Goal: Task Accomplishment & Management: Manage account settings

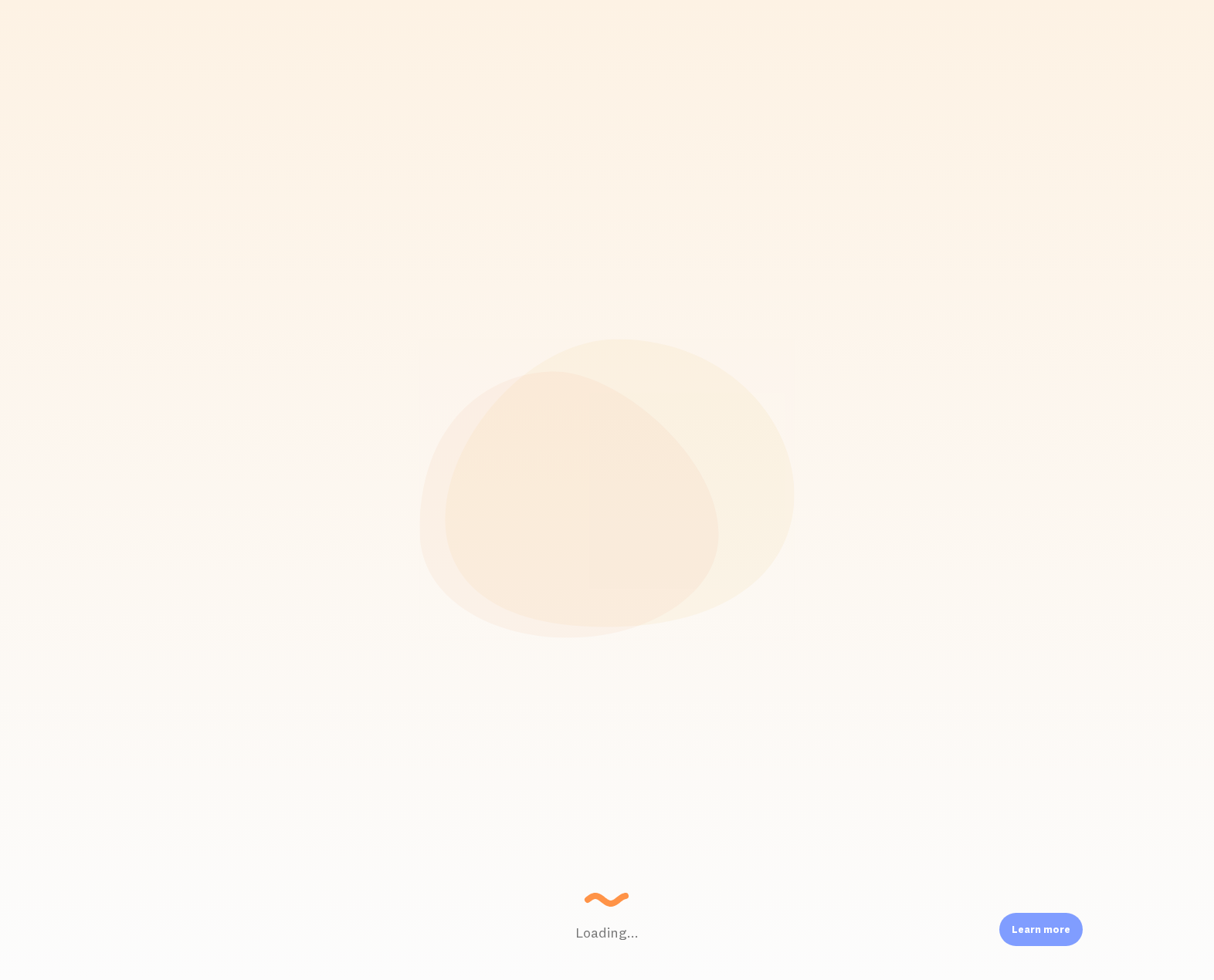
scroll to position [405, 950]
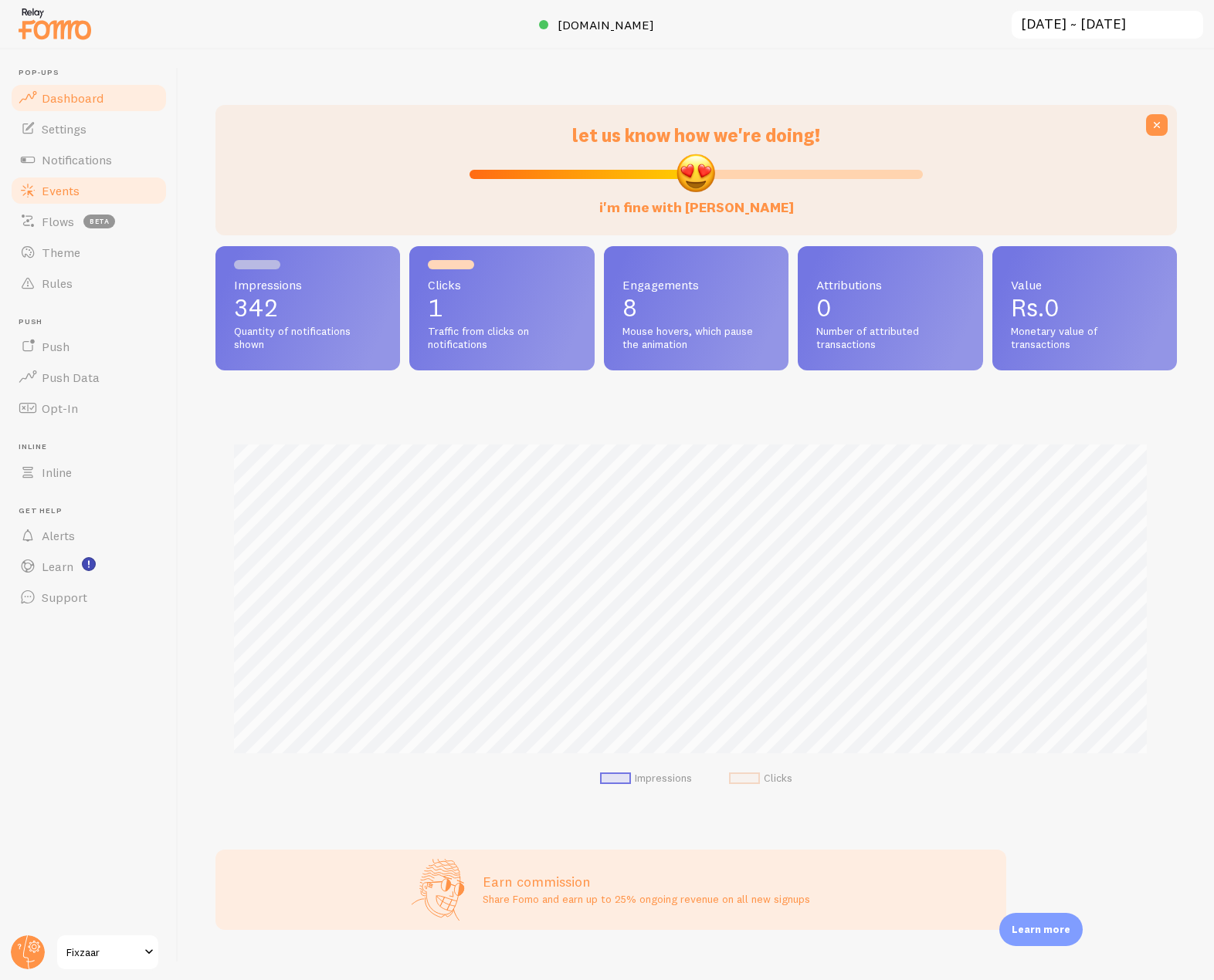
drag, startPoint x: 66, startPoint y: 190, endPoint x: 82, endPoint y: 198, distance: 17.9
click at [66, 190] on span "Events" at bounding box center [60, 190] width 38 height 15
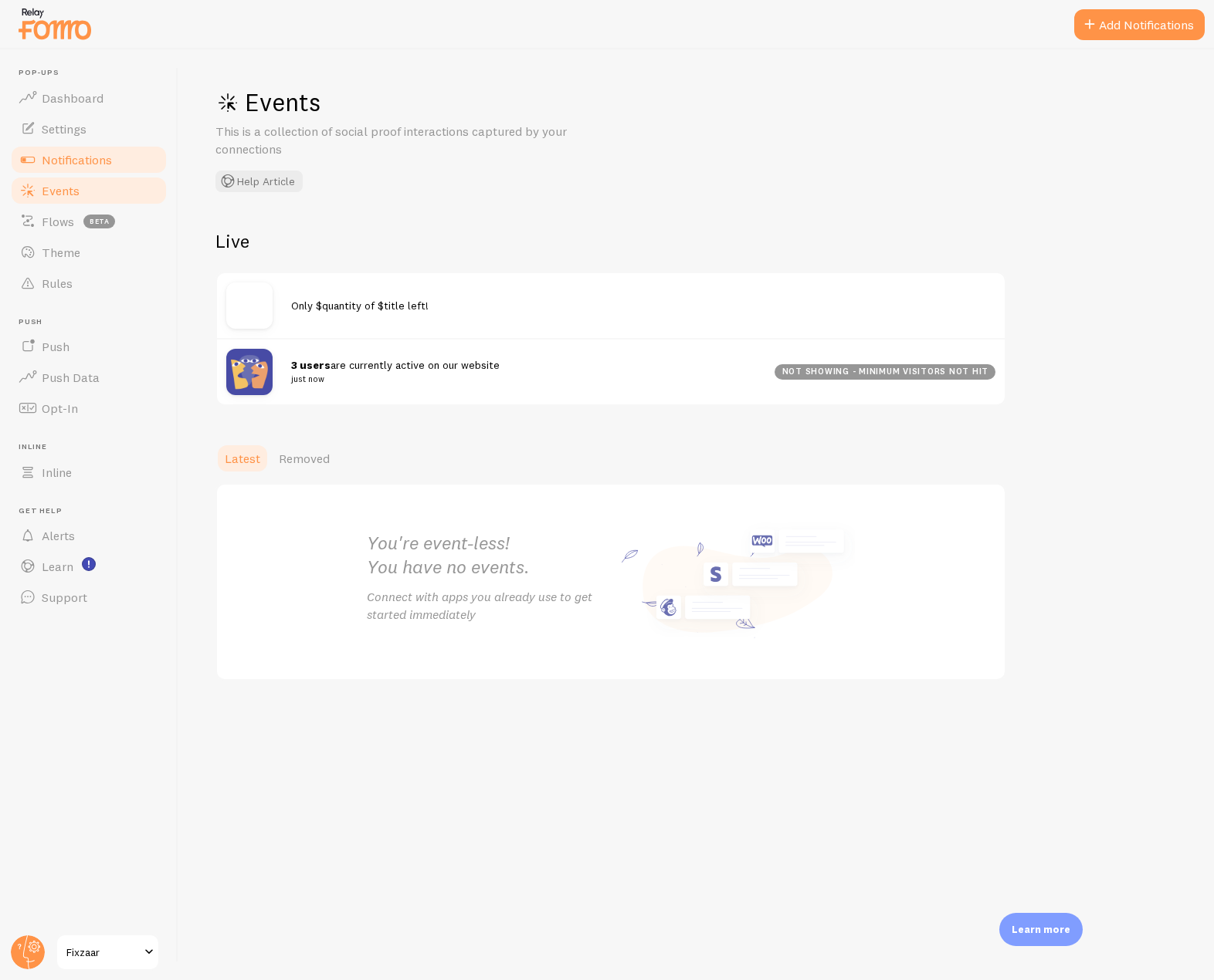
click at [122, 156] on link "Notifications" at bounding box center [89, 160] width 159 height 31
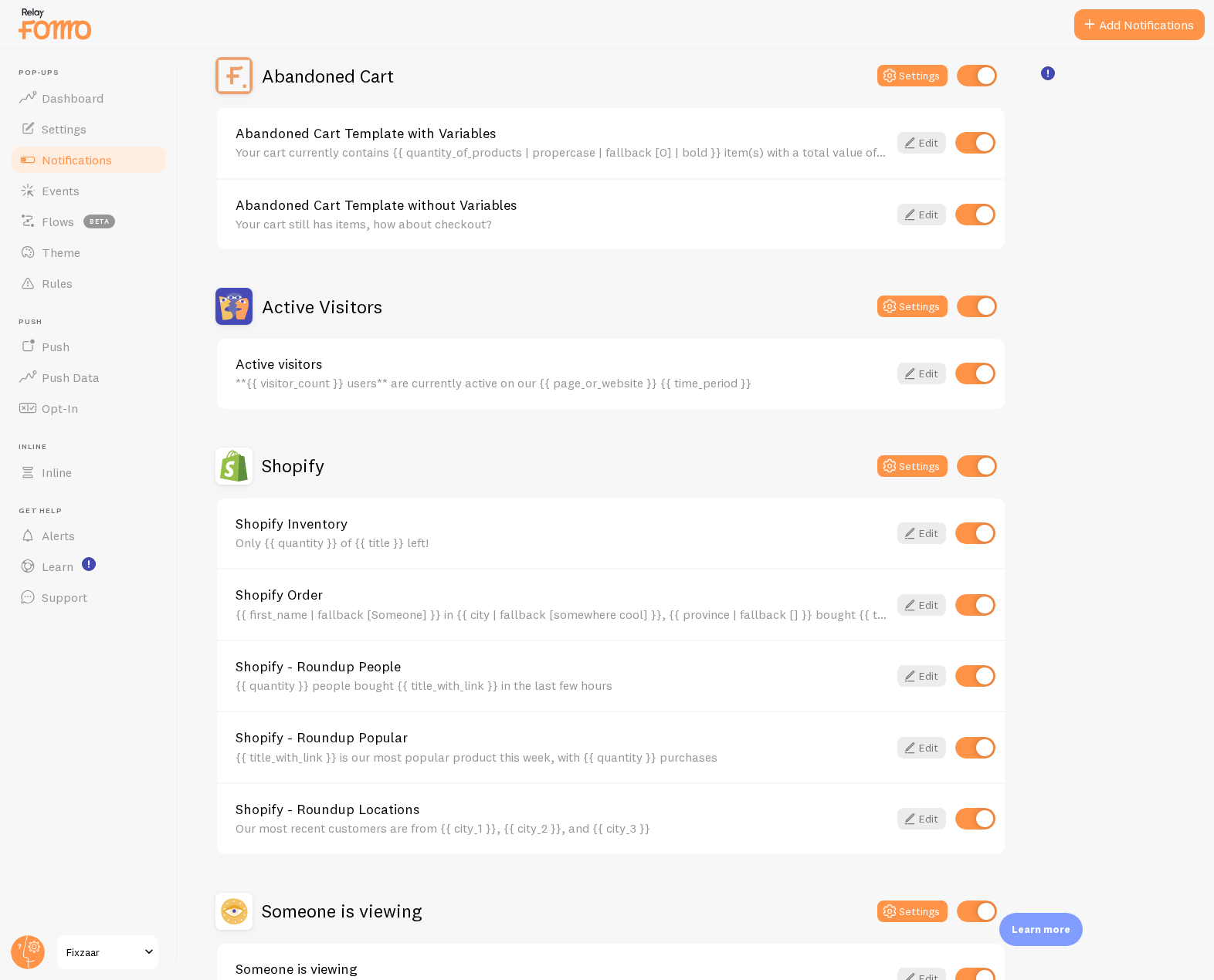
scroll to position [263, 0]
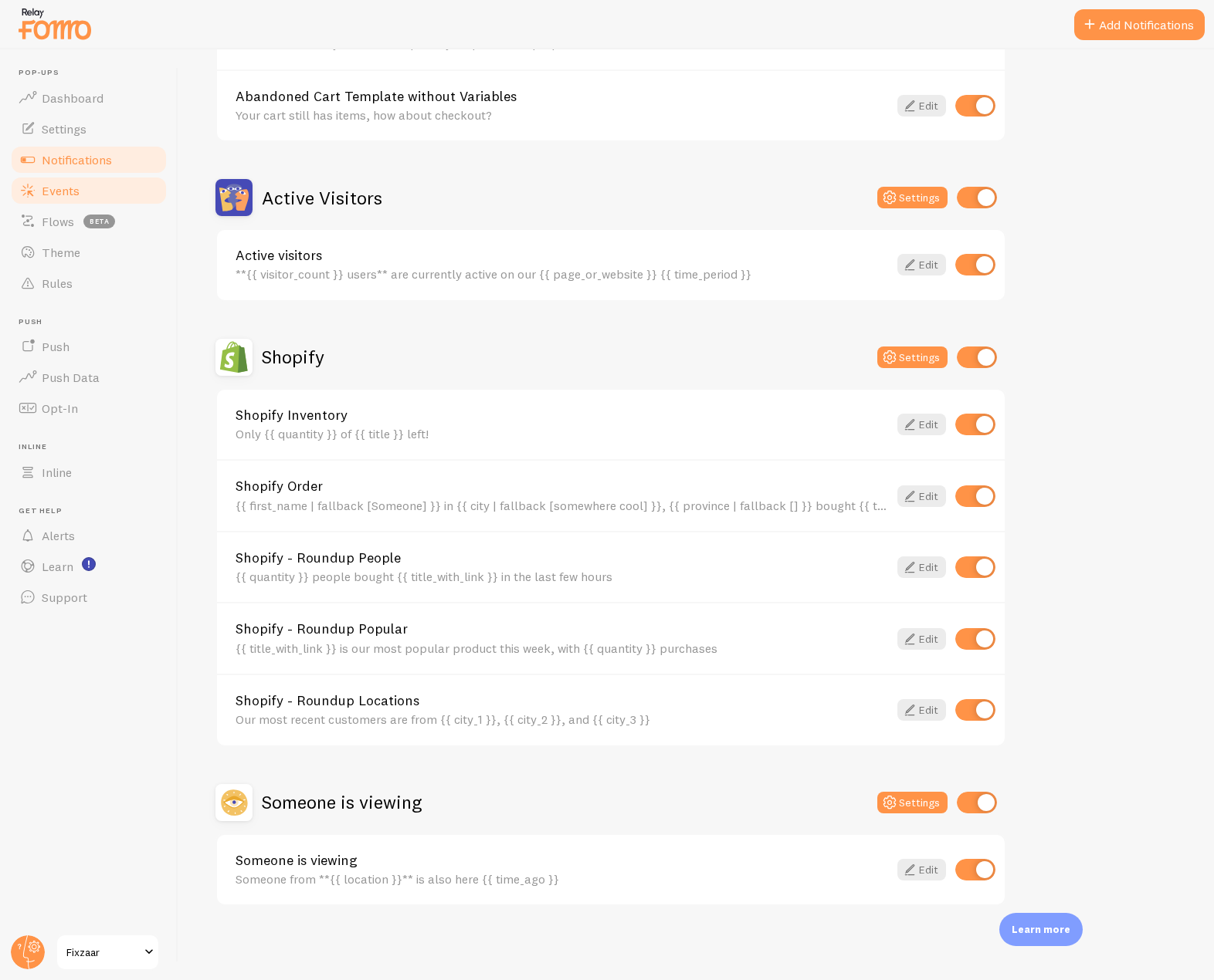
click at [73, 201] on link "Events" at bounding box center [89, 190] width 159 height 31
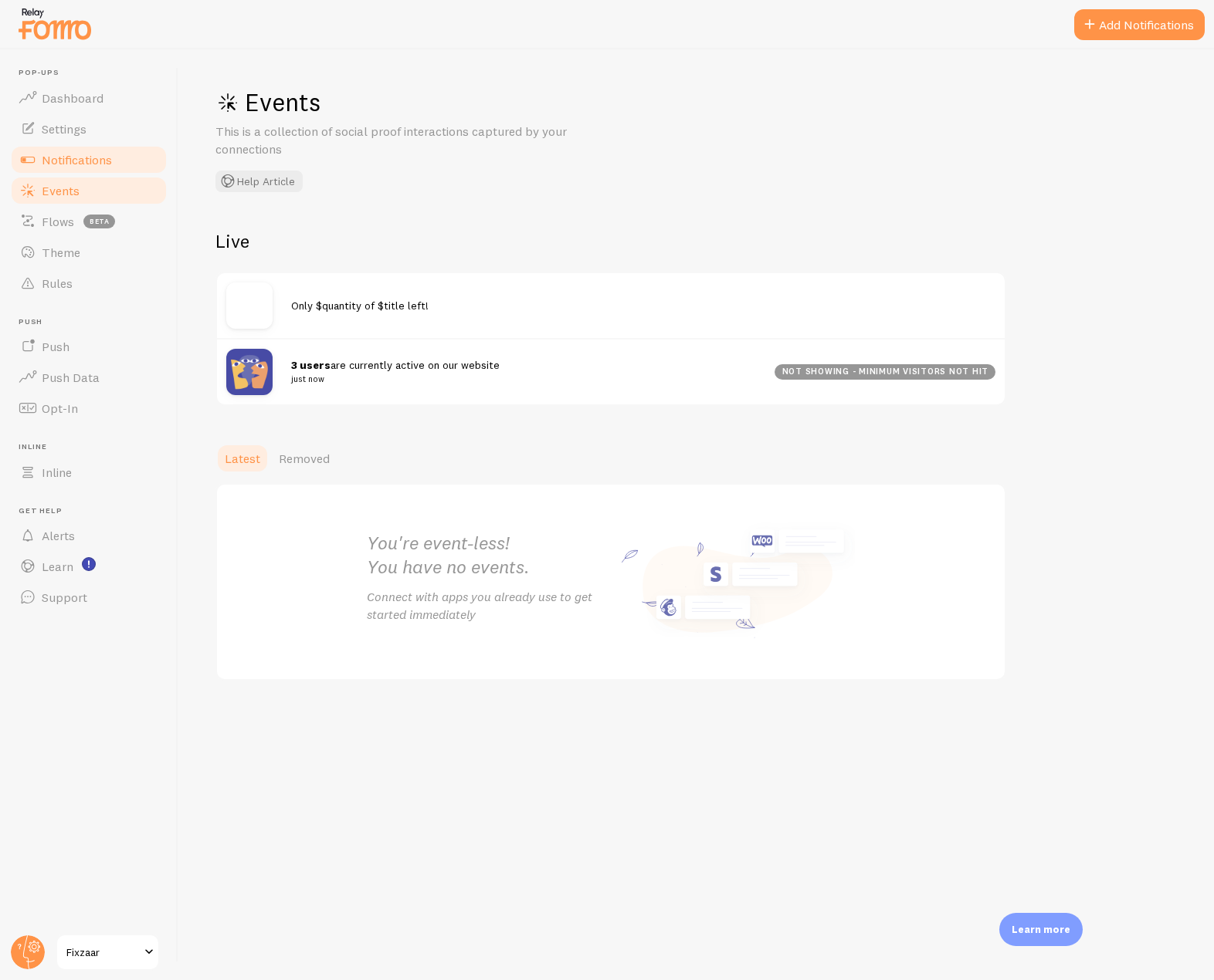
click at [102, 161] on span "Notifications" at bounding box center [77, 159] width 70 height 15
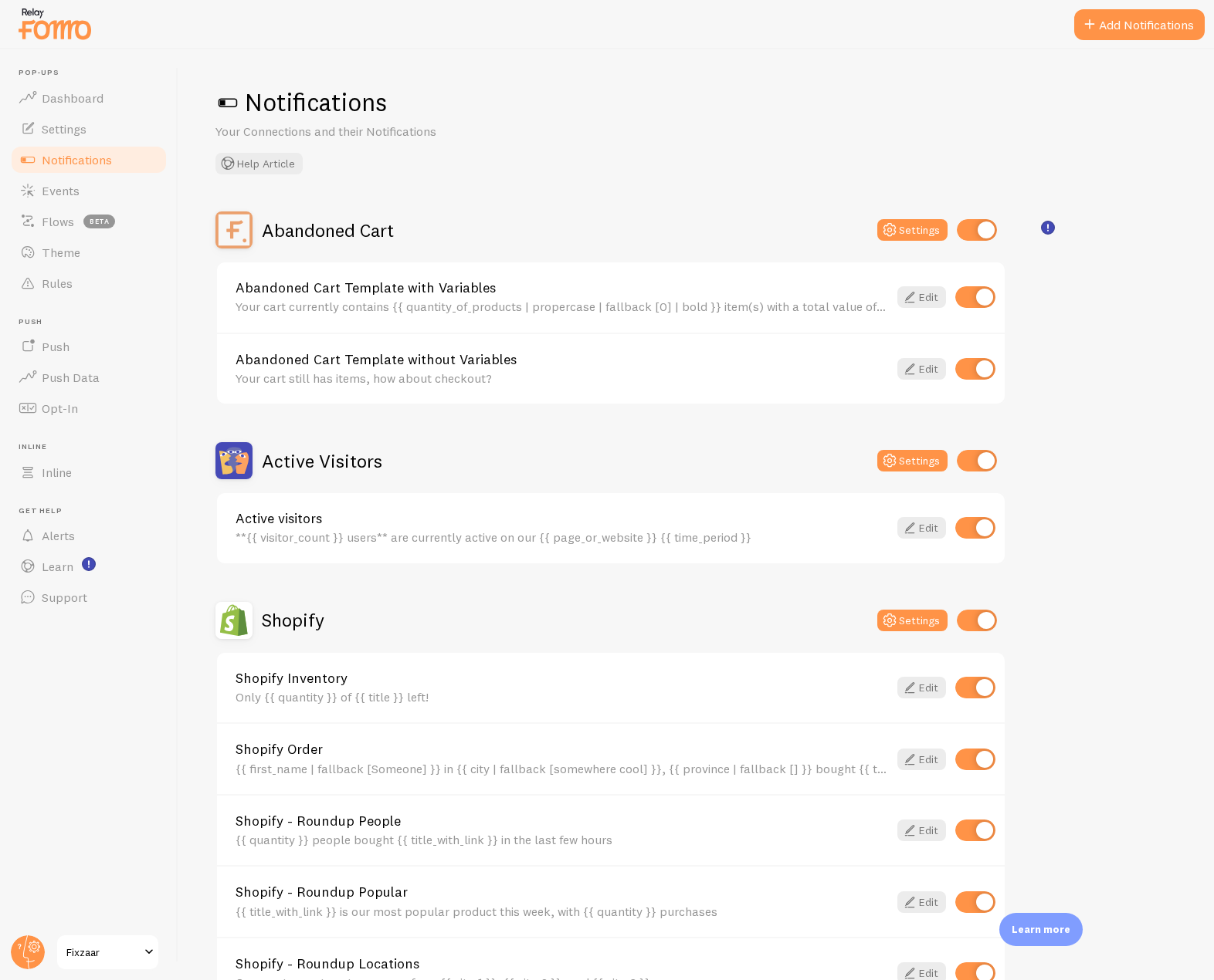
scroll to position [263, 0]
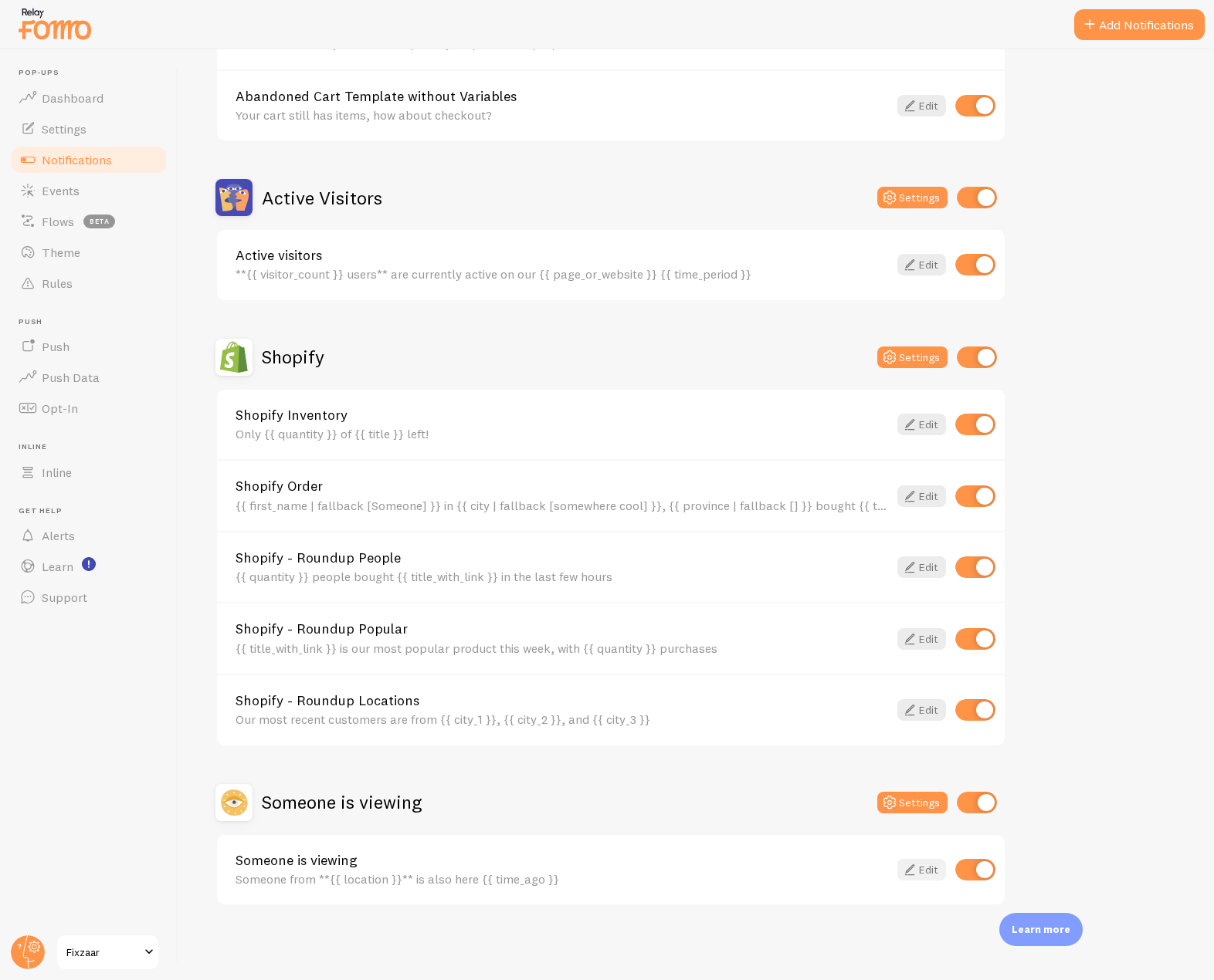
click at [909, 861] on icon at bounding box center [909, 870] width 18 height 18
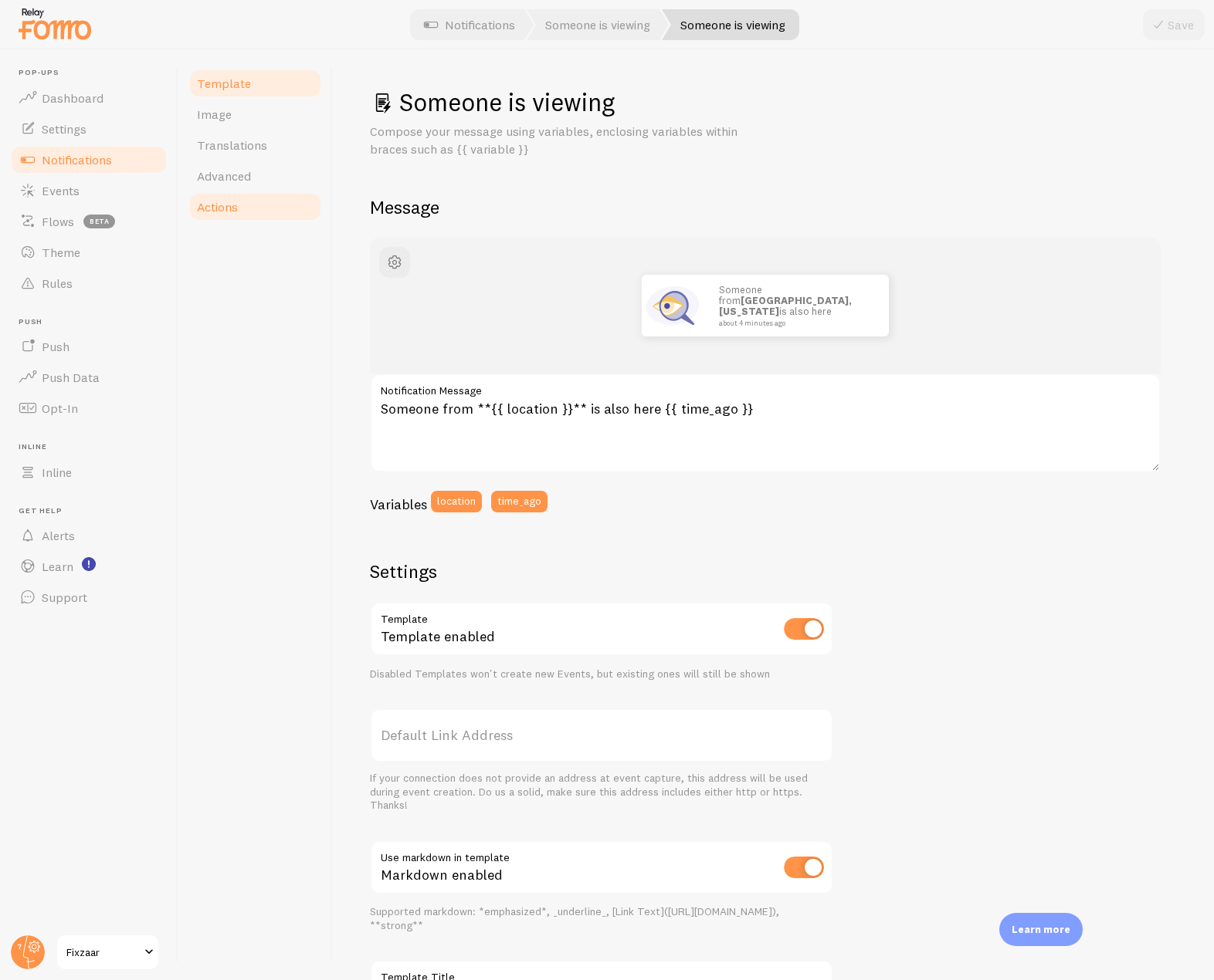
click at [234, 212] on span "Actions" at bounding box center [217, 206] width 41 height 15
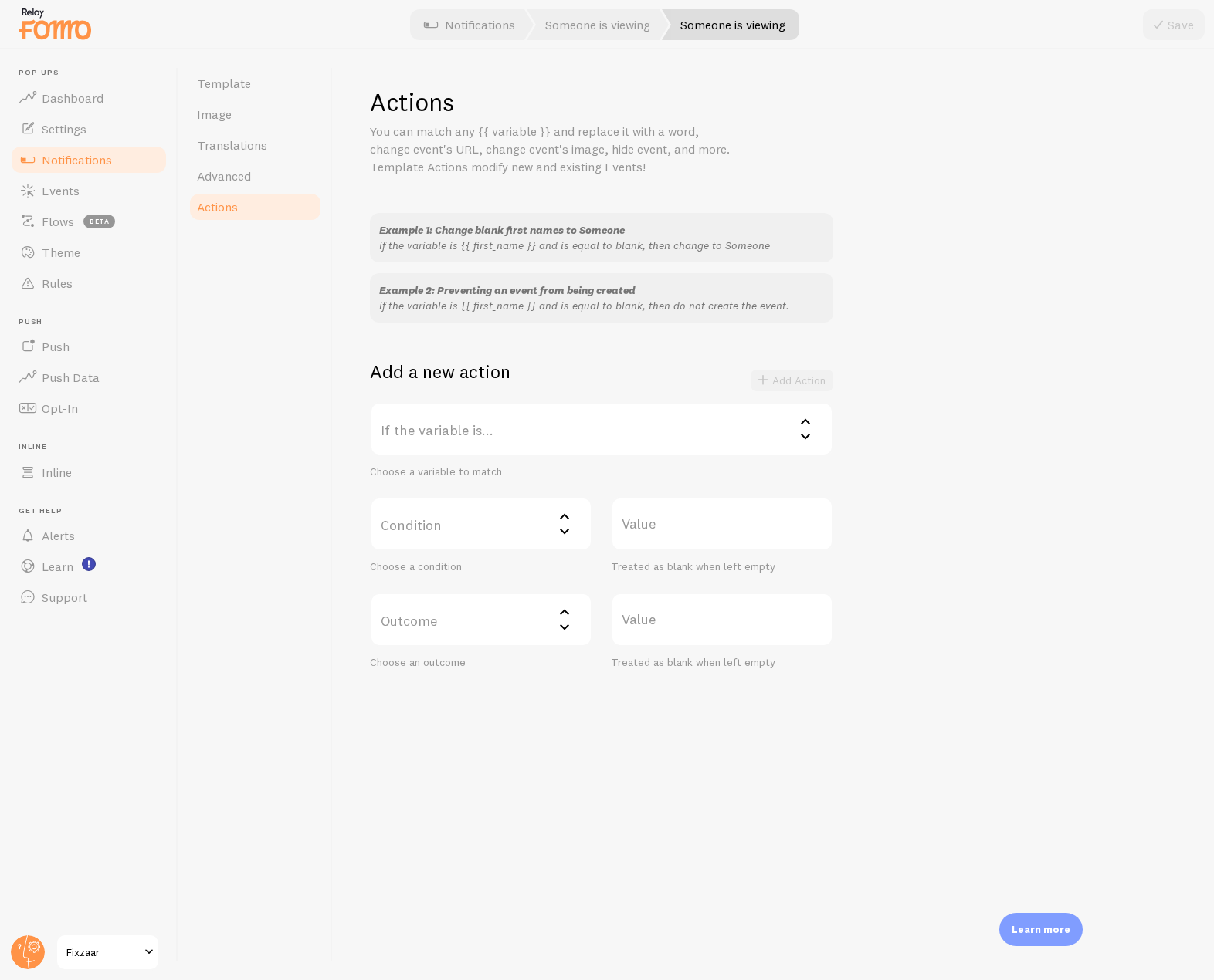
click at [461, 432] on label "If the variable is..." at bounding box center [601, 429] width 463 height 54
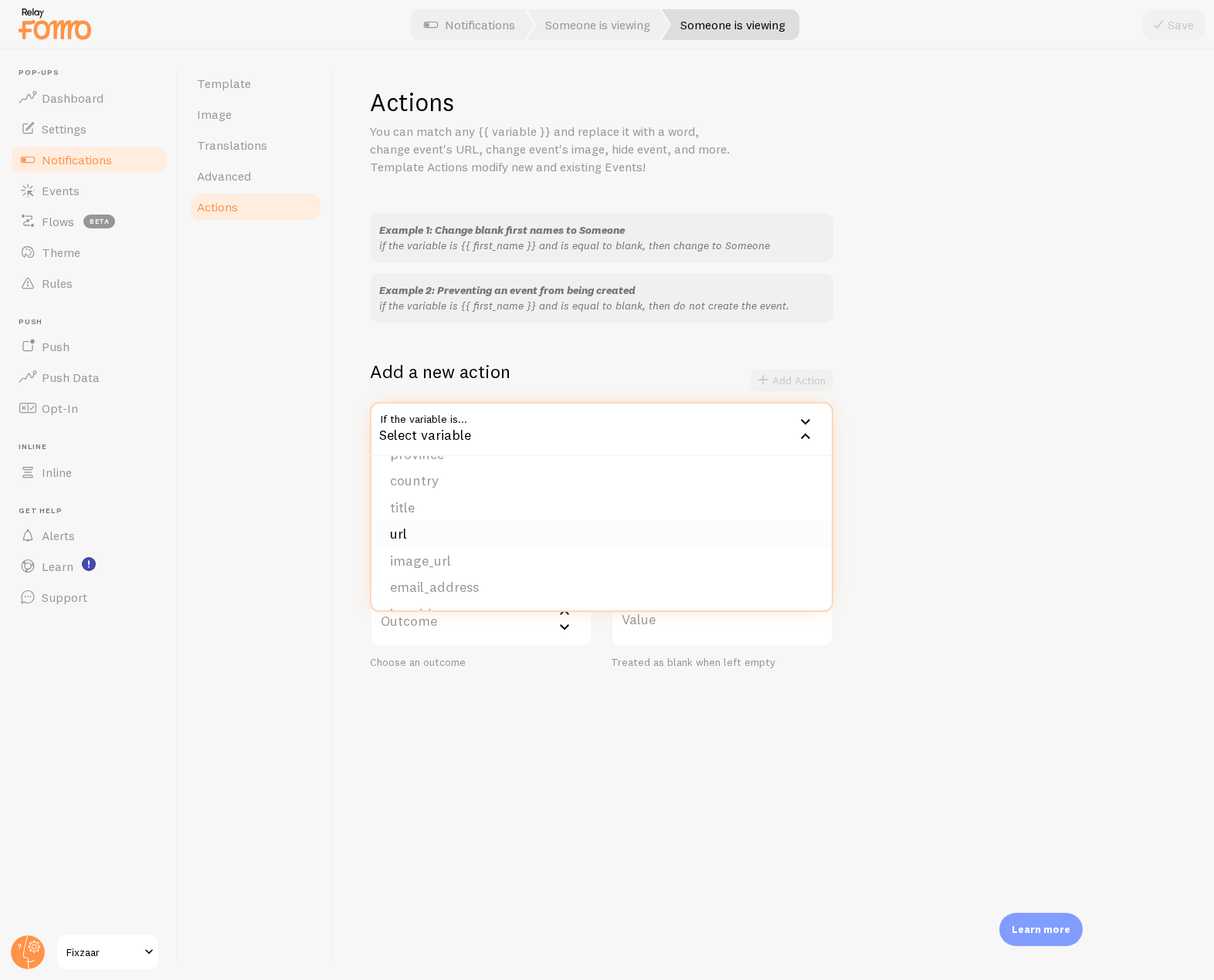
scroll to position [130, 0]
click at [448, 594] on li "location" at bounding box center [602, 588] width 461 height 27
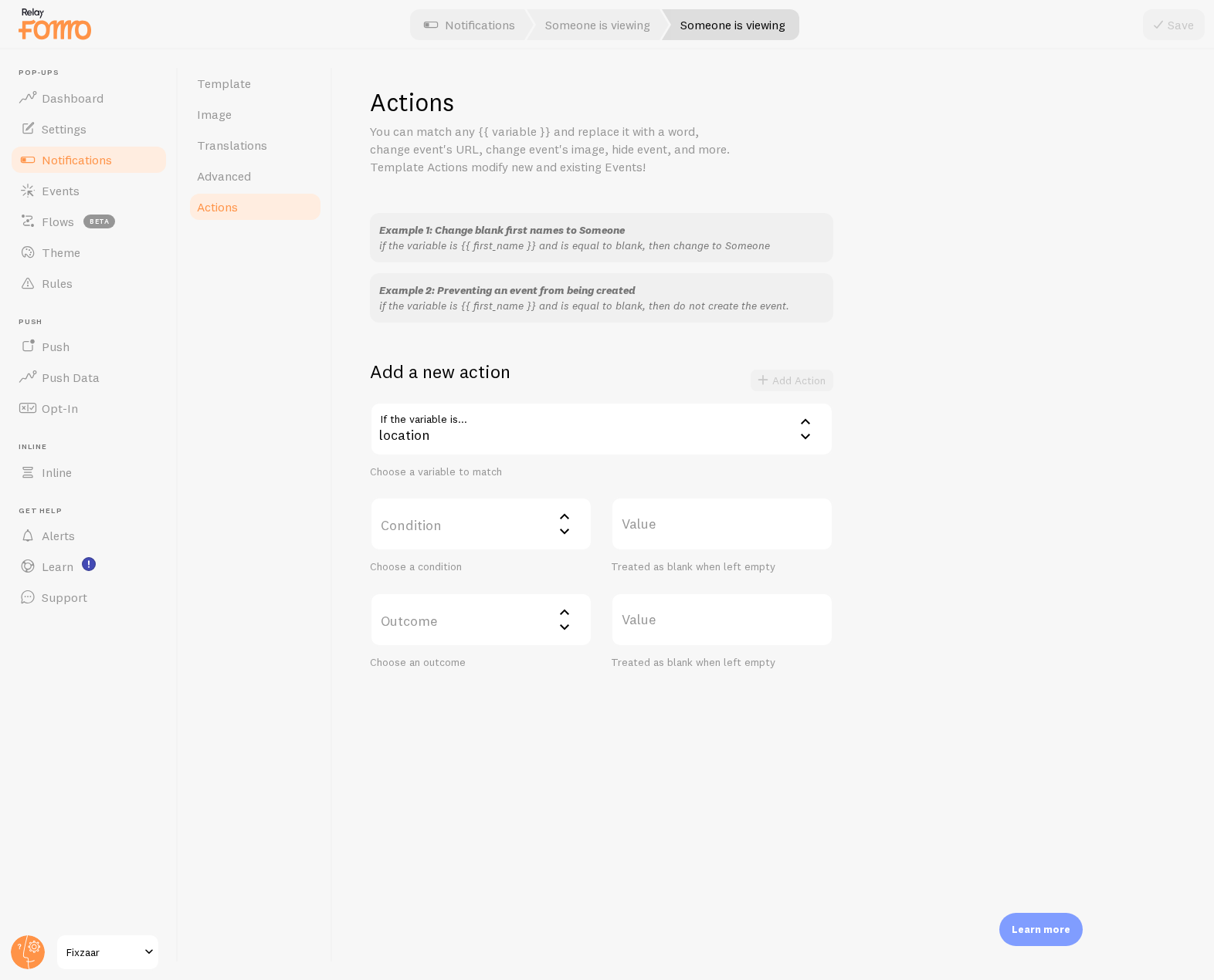
click at [508, 533] on label "Condition" at bounding box center [481, 524] width 222 height 54
click at [461, 664] on li "does not contain" at bounding box center [481, 655] width 219 height 27
click at [672, 529] on label "Value" at bounding box center [722, 524] width 222 height 54
click at [672, 529] on input "Value" at bounding box center [722, 524] width 222 height 54
type input "P"
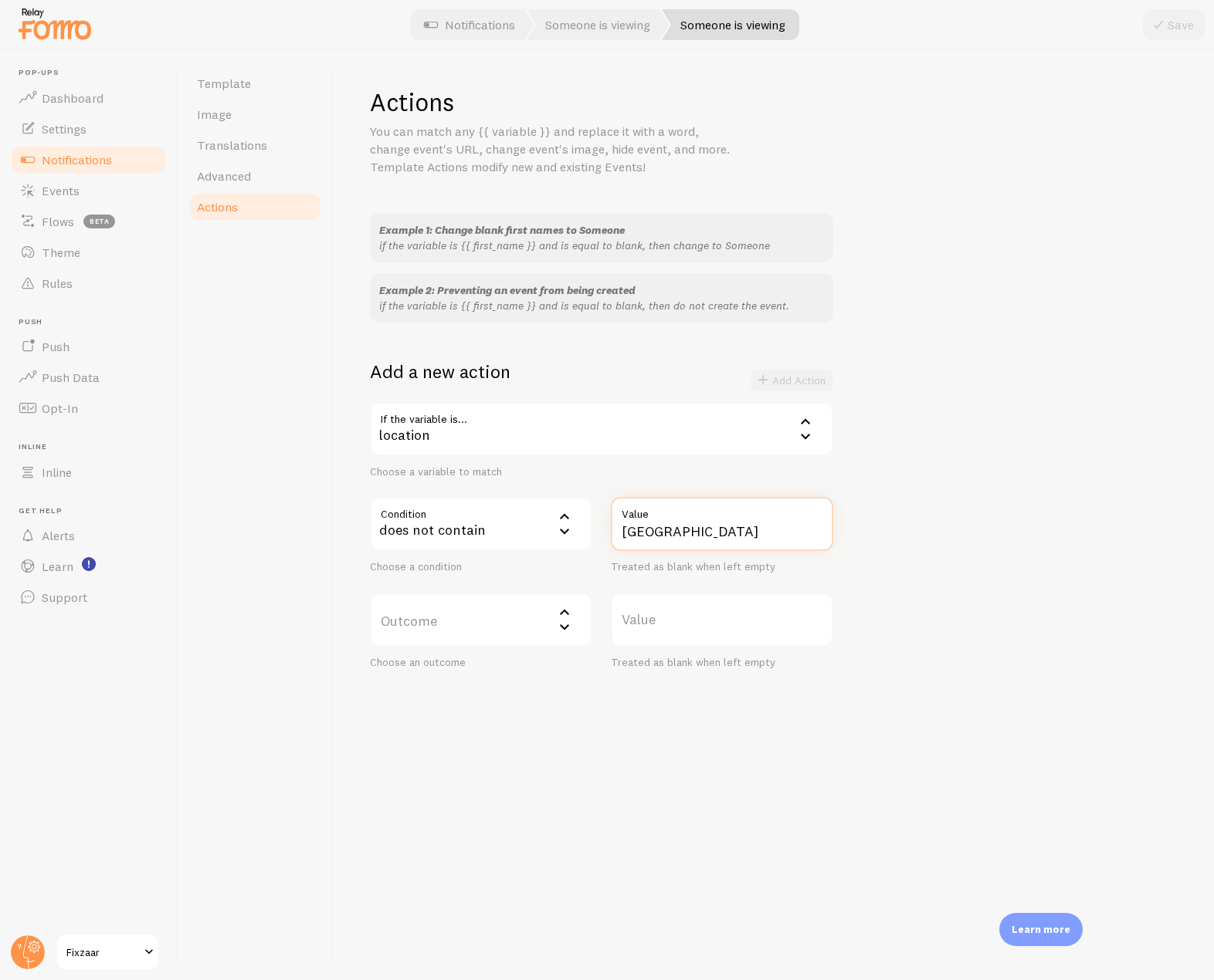
type input "[GEOGRAPHIC_DATA]"
click at [526, 635] on label "Outcome" at bounding box center [481, 620] width 222 height 54
click at [489, 664] on li "do not create event" at bounding box center [481, 670] width 219 height 27
click at [118, 148] on link "Notifications" at bounding box center [89, 160] width 159 height 31
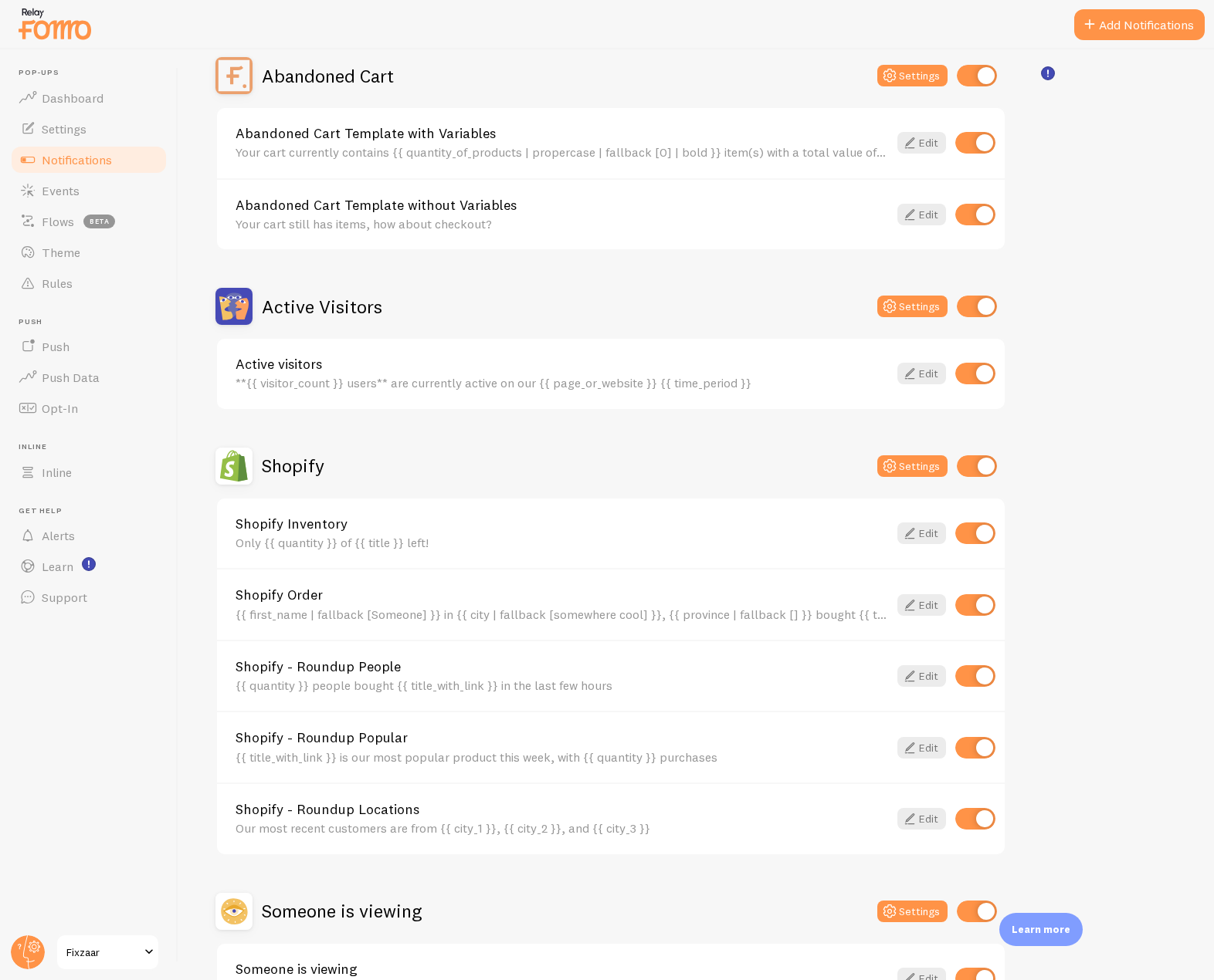
scroll to position [263, 0]
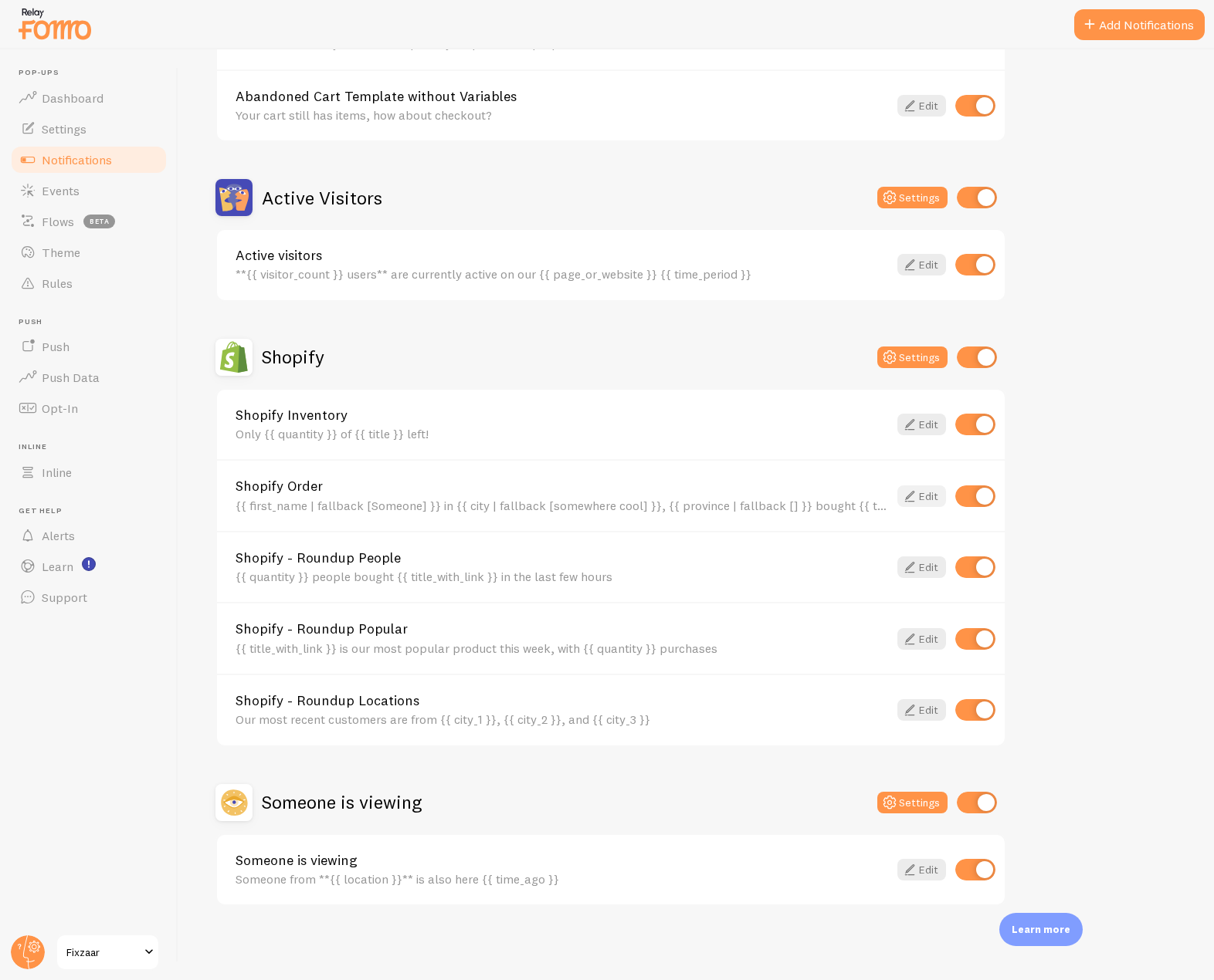
click at [923, 492] on link "Edit" at bounding box center [921, 496] width 49 height 22
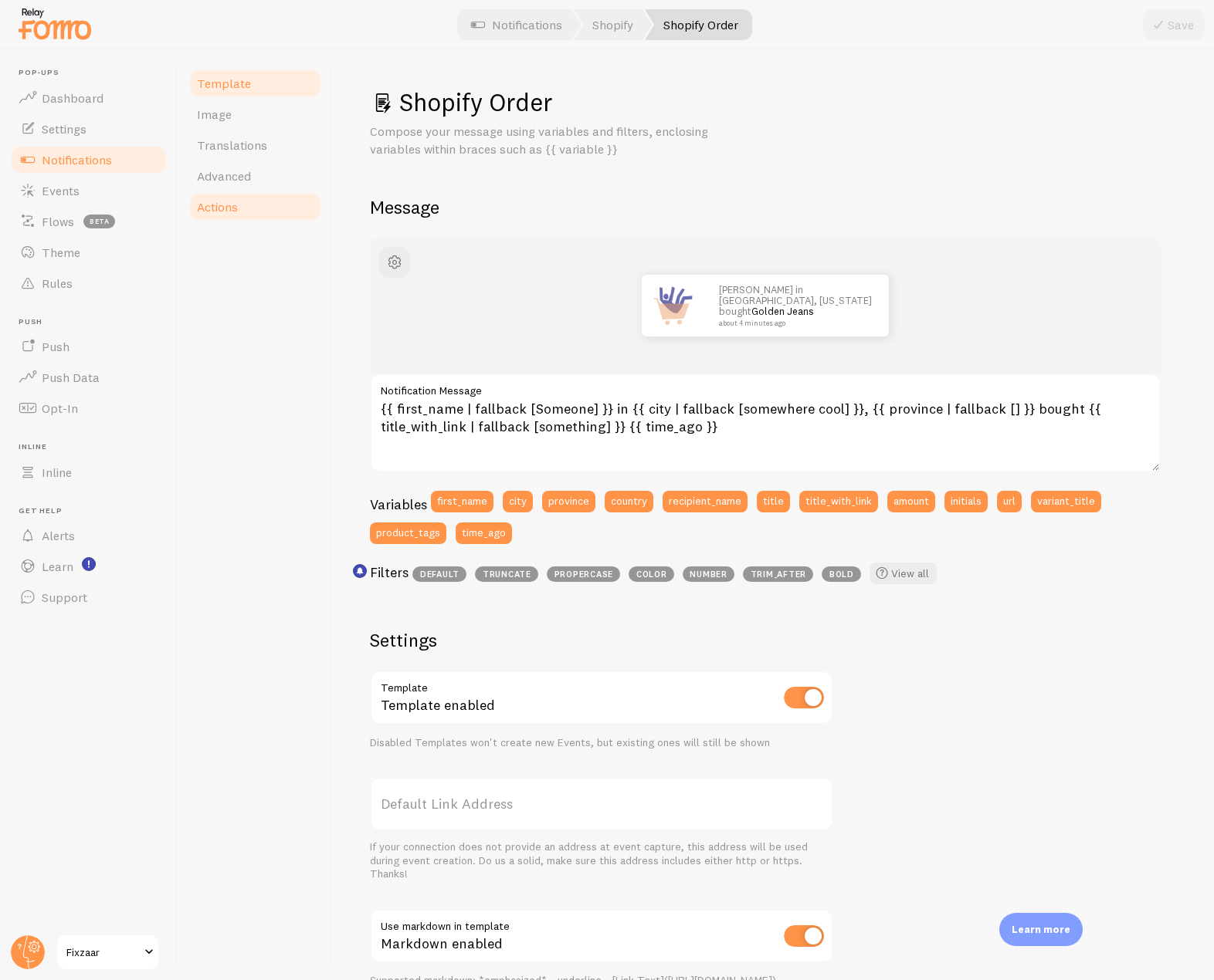
click at [213, 213] on span "Actions" at bounding box center [217, 206] width 41 height 15
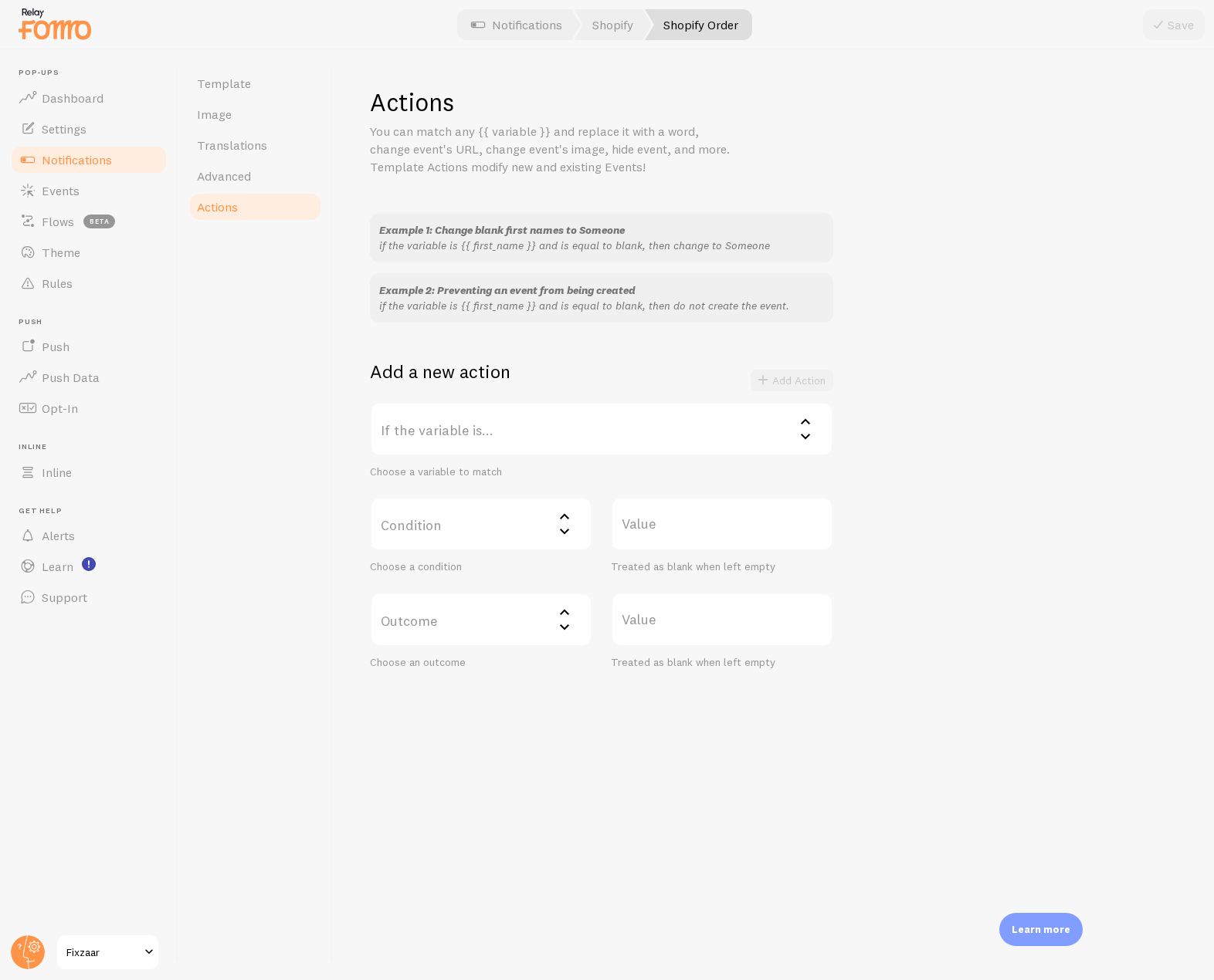
click at [546, 436] on label "If the variable is..." at bounding box center [601, 429] width 463 height 54
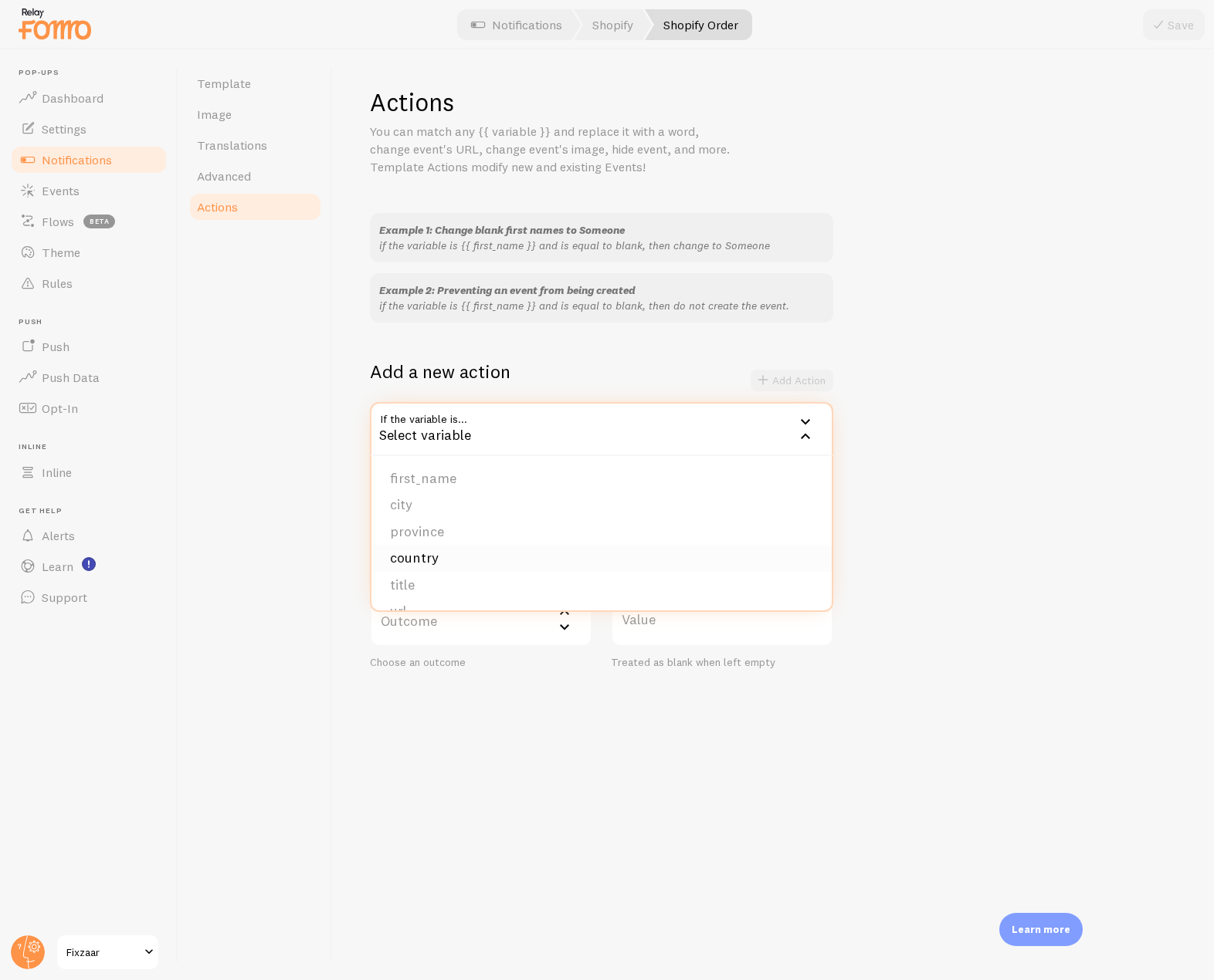
click at [477, 554] on li "country" at bounding box center [602, 559] width 461 height 27
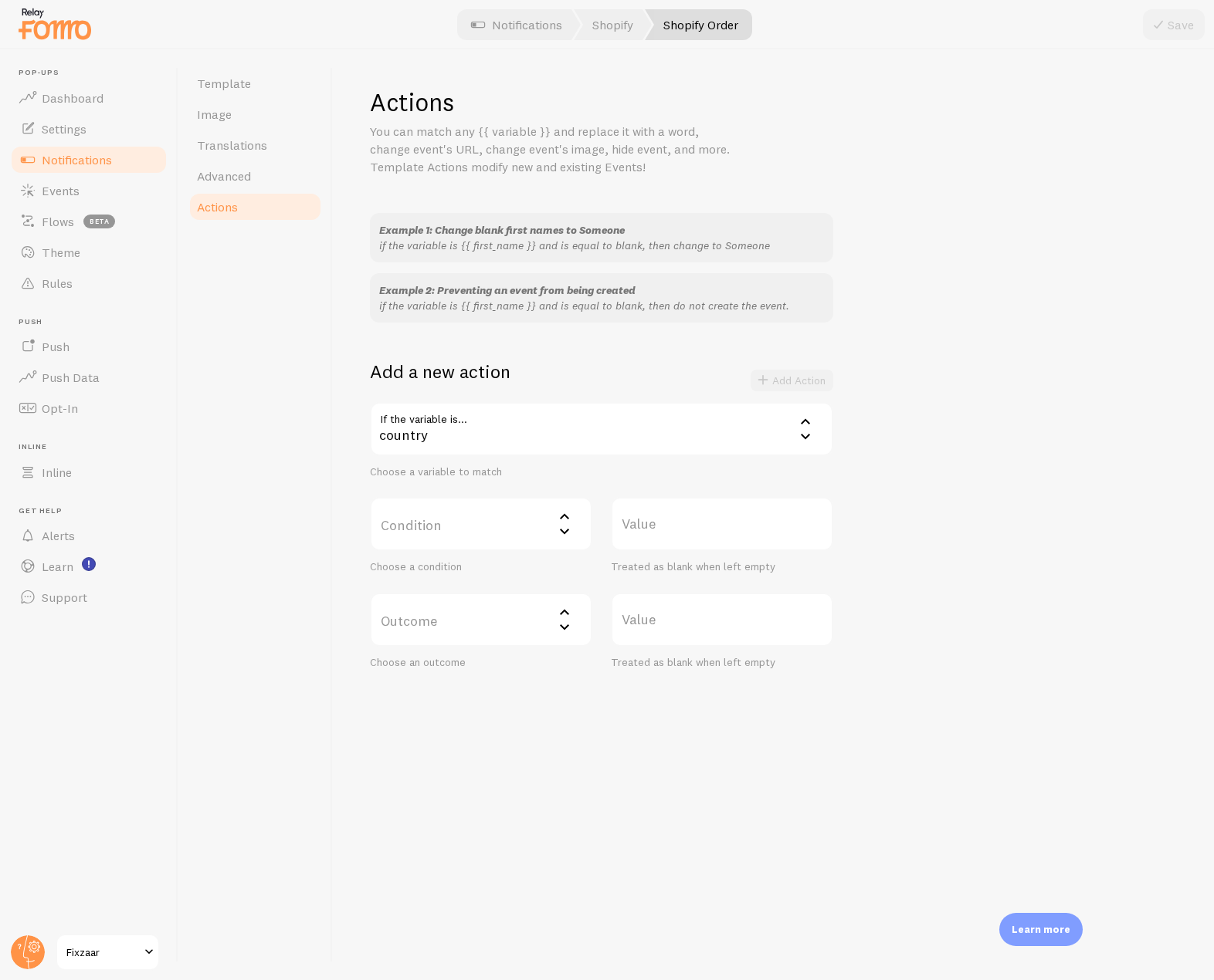
click at [519, 539] on label "Condition" at bounding box center [481, 524] width 222 height 54
click at [477, 655] on li "does not contain" at bounding box center [481, 655] width 219 height 27
click at [645, 540] on label "Value" at bounding box center [722, 524] width 222 height 54
click at [645, 540] on input "Value" at bounding box center [722, 524] width 222 height 54
type input "[GEOGRAPHIC_DATA]"
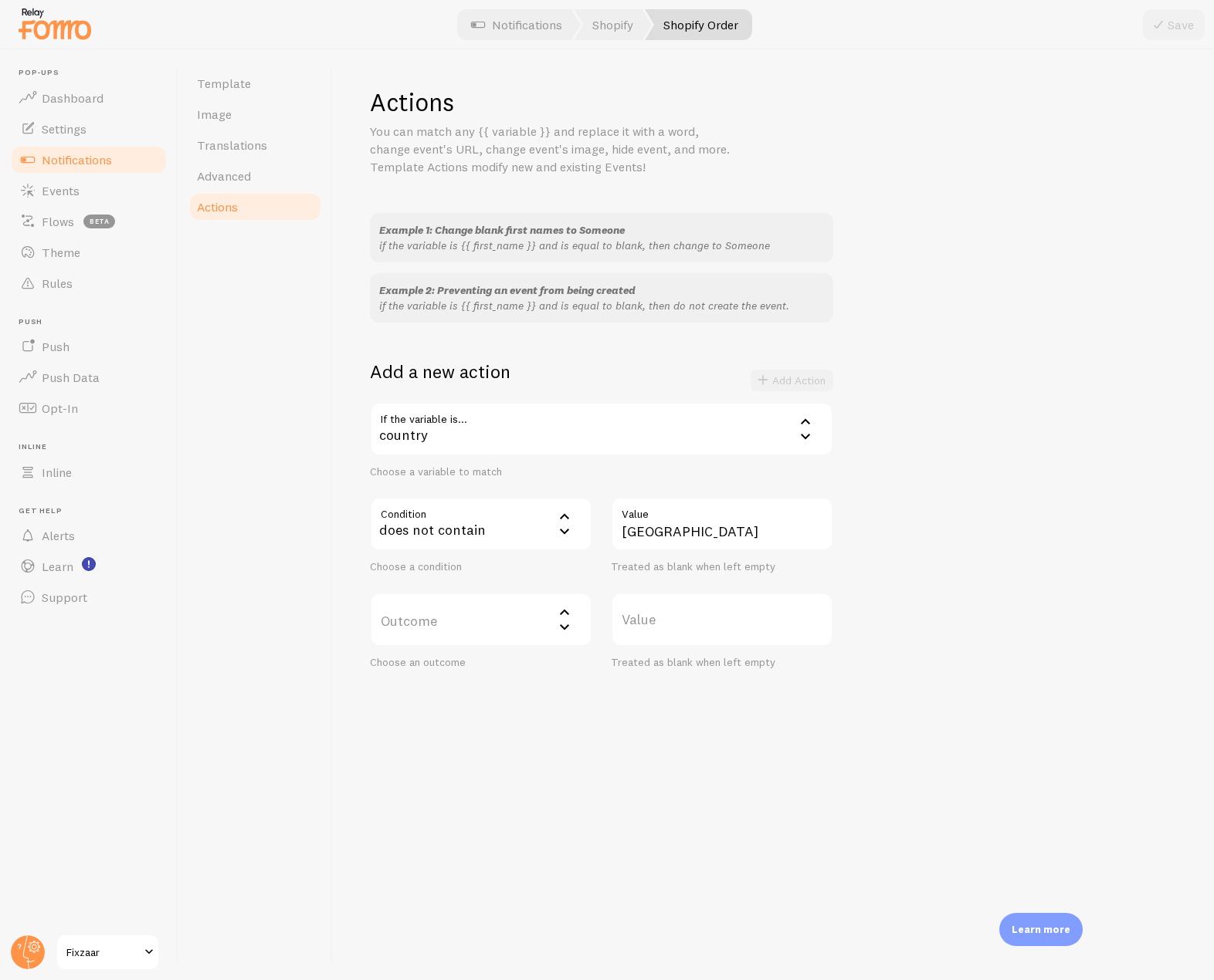
click at [544, 615] on label "Outcome" at bounding box center [481, 620] width 222 height 54
click at [473, 672] on li "do not create event" at bounding box center [481, 670] width 219 height 27
